Goal: Find contact information: Find contact information

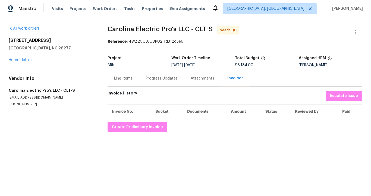
click at [156, 82] on div "Progress Updates" at bounding box center [161, 78] width 45 height 16
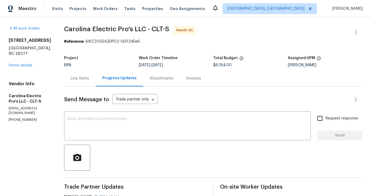
drag, startPoint x: 9, startPoint y: 102, endPoint x: 63, endPoint y: 104, distance: 53.9
copy p "[EMAIL_ADDRESS][DOMAIN_NAME]"
drag, startPoint x: 9, startPoint y: 40, endPoint x: 48, endPoint y: 42, distance: 39.2
click at [48, 42] on h2 "[STREET_ADDRESS]" at bounding box center [30, 40] width 42 height 5
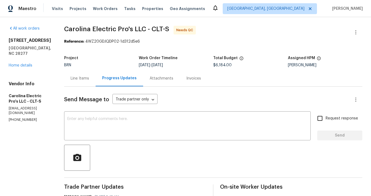
copy h2 "[STREET_ADDRESS]"
